Goal: Task Accomplishment & Management: Manage account settings

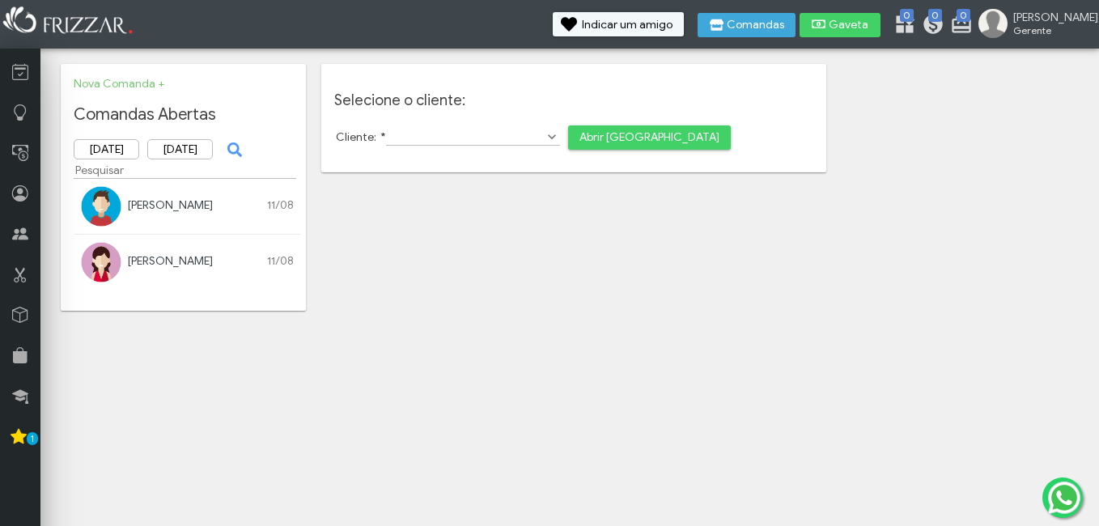
click at [260, 202] on div "ANTHONY SAMUEL 11/08" at bounding box center [187, 205] width 213 height 14
click at [180, 207] on link "[PERSON_NAME]" at bounding box center [170, 205] width 85 height 14
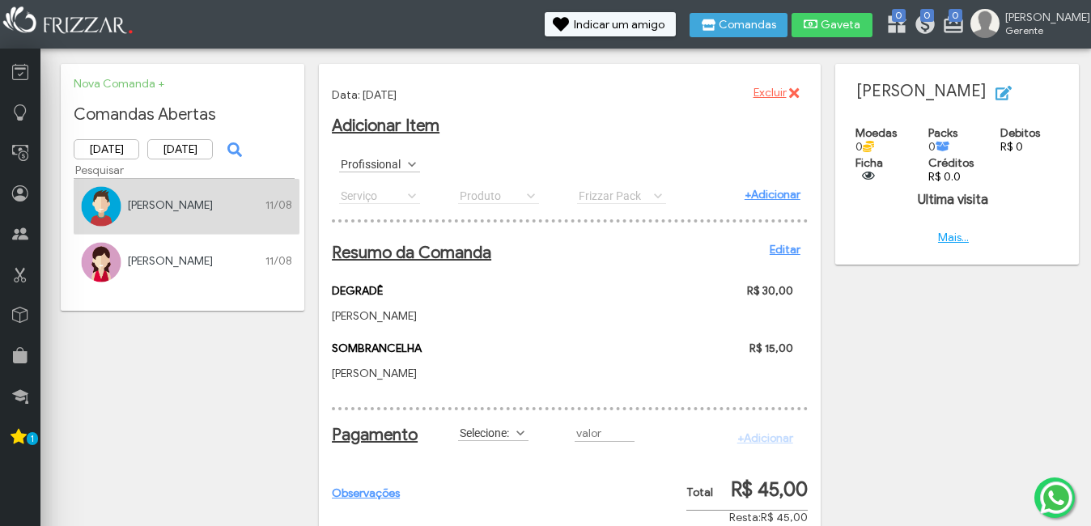
click at [775, 94] on span "Excluir" at bounding box center [769, 93] width 33 height 24
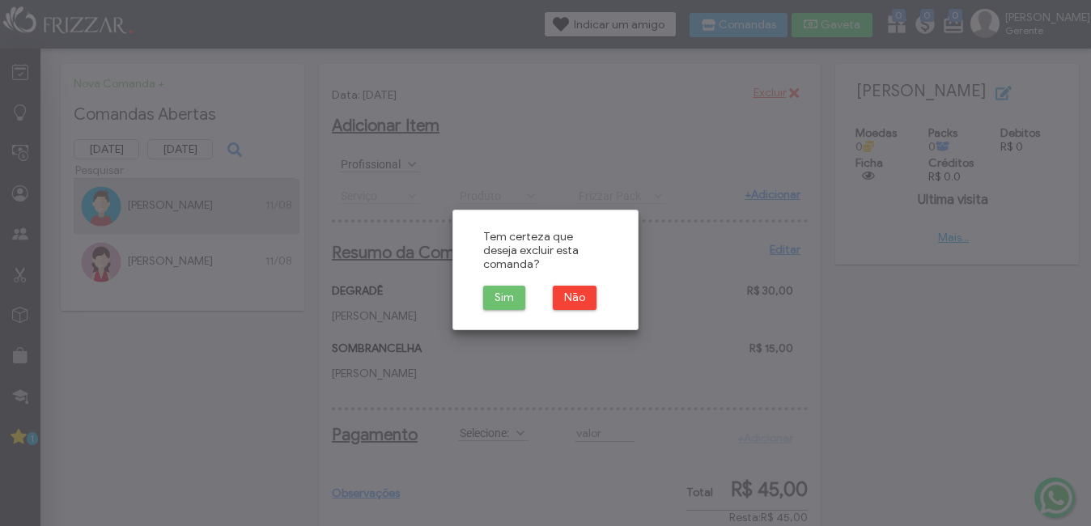
click at [500, 289] on span "Sim" at bounding box center [503, 298] width 19 height 24
